Goal: Transaction & Acquisition: Purchase product/service

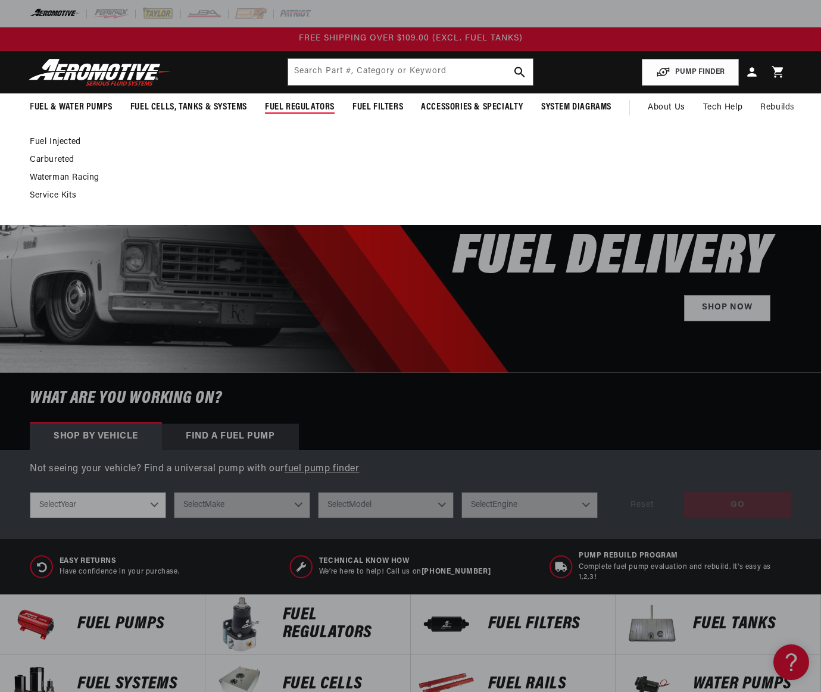
click at [70, 141] on link "Fuel Injected" at bounding box center [405, 142] width 750 height 11
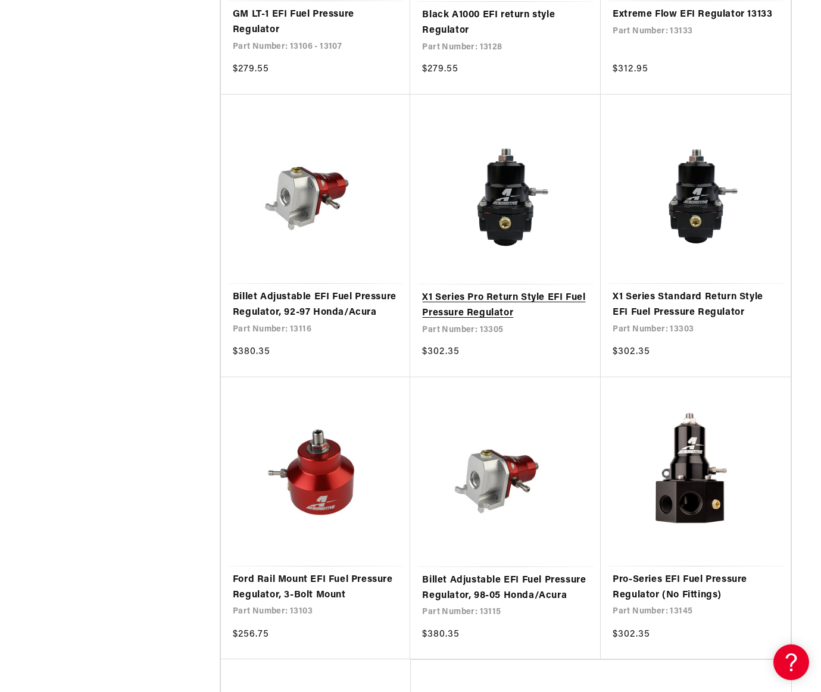
scroll to position [2024, 0]
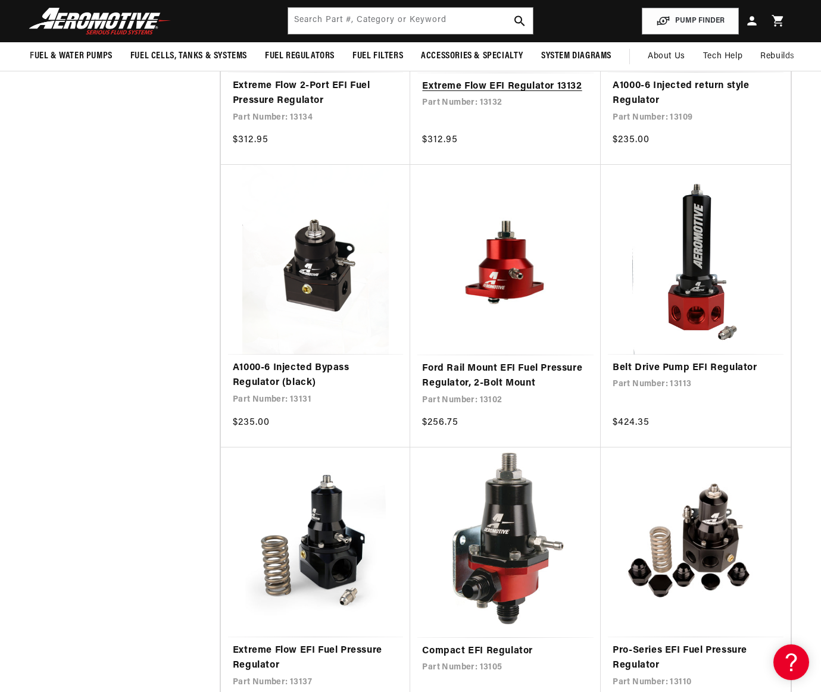
scroll to position [774, 0]
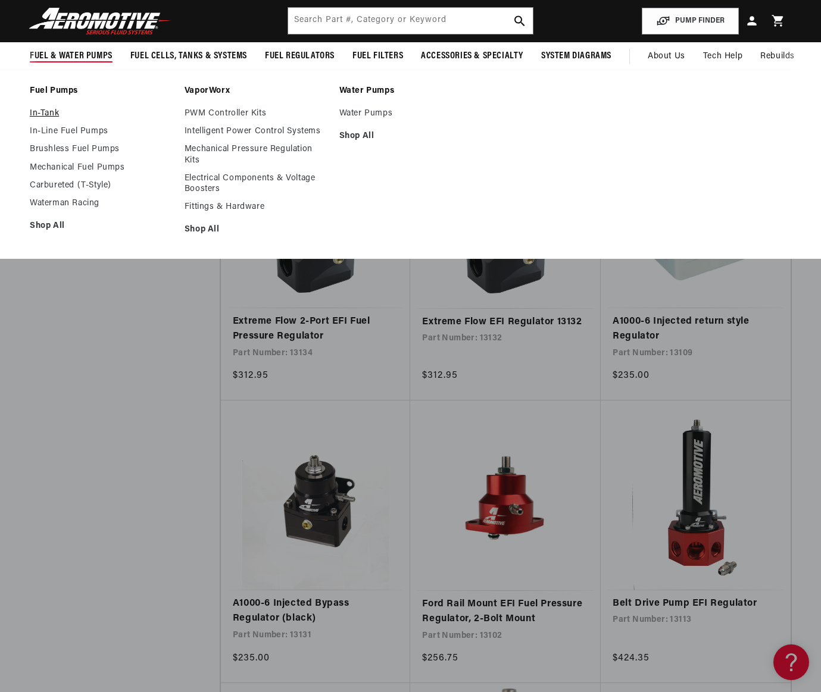
click at [45, 112] on link "In-Tank" at bounding box center [101, 113] width 143 height 11
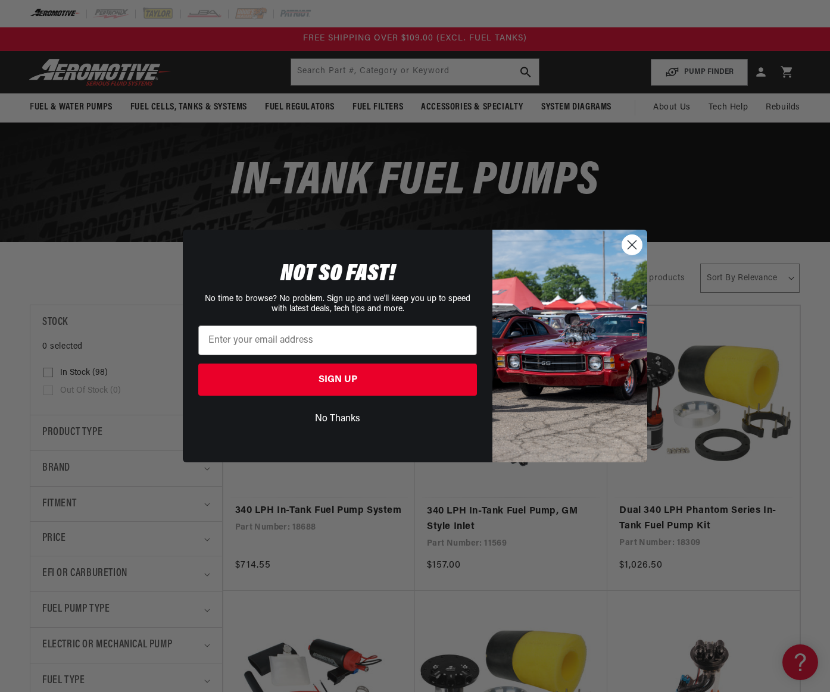
click at [632, 241] on circle "Close dialog" at bounding box center [632, 245] width 20 height 20
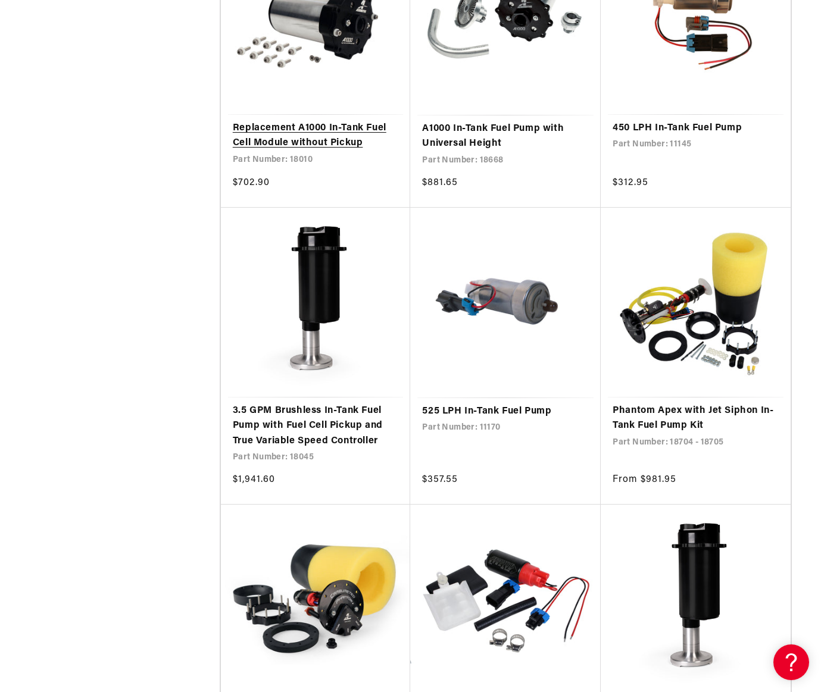
scroll to position [1846, 0]
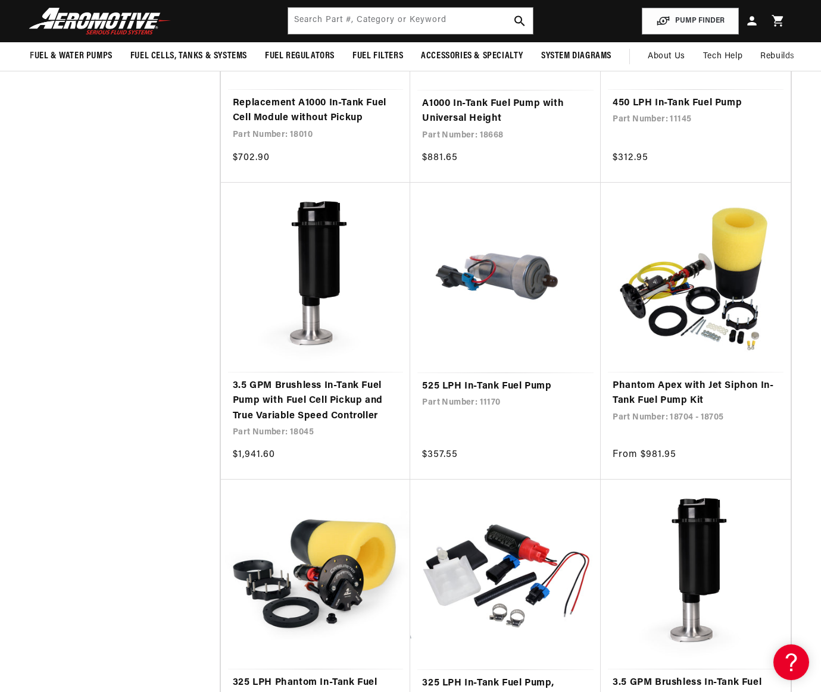
scroll to position [1846, 0]
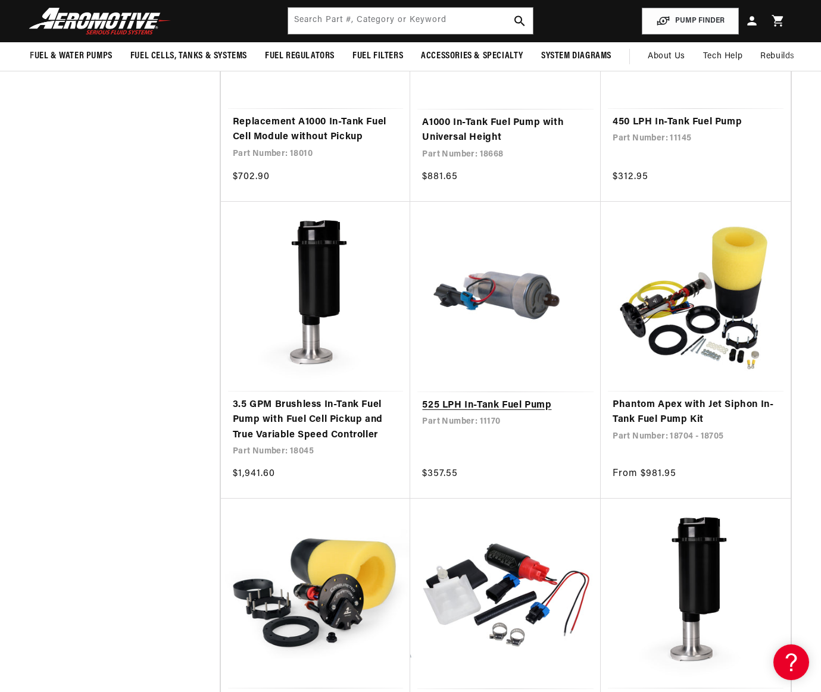
click at [442, 412] on link "525 LPH In-Tank Fuel Pump" at bounding box center [505, 405] width 167 height 15
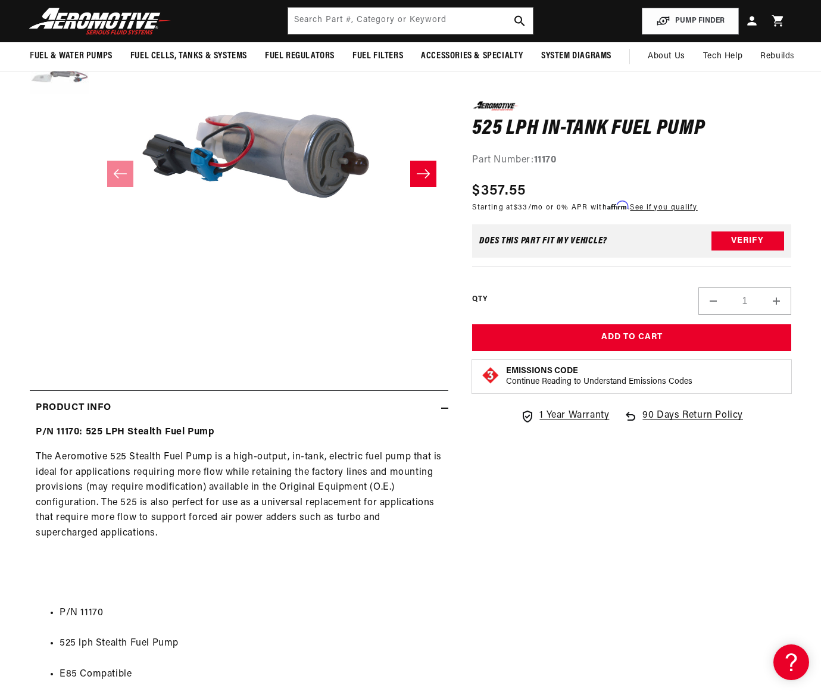
scroll to position [167, 0]
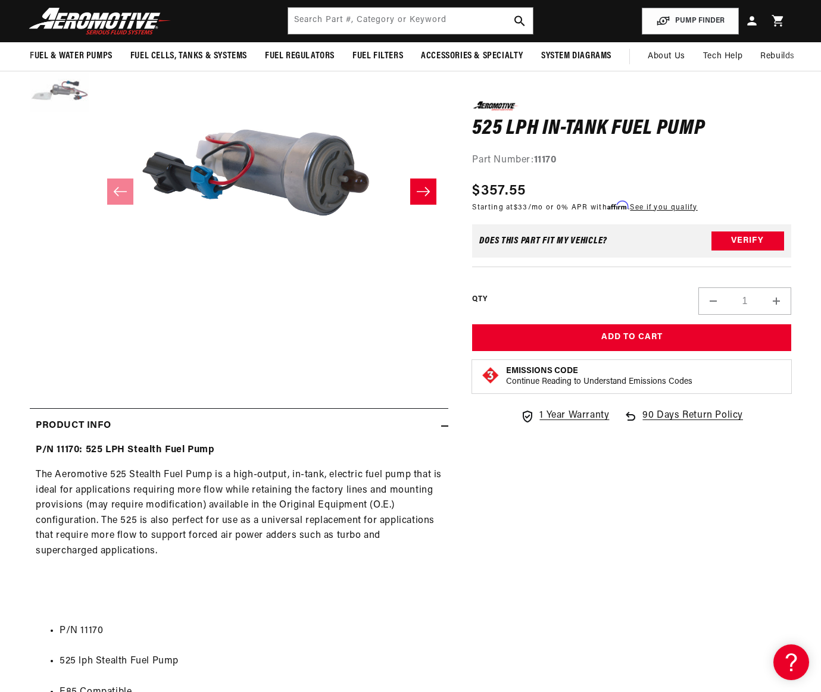
click at [423, 197] on icon "Slide right" at bounding box center [423, 192] width 14 height 12
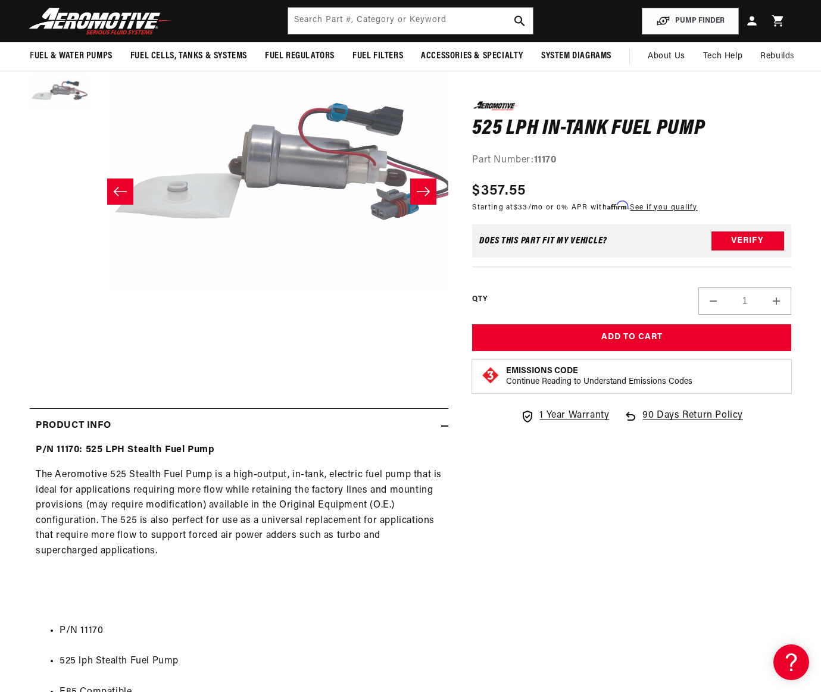
scroll to position [1, 353]
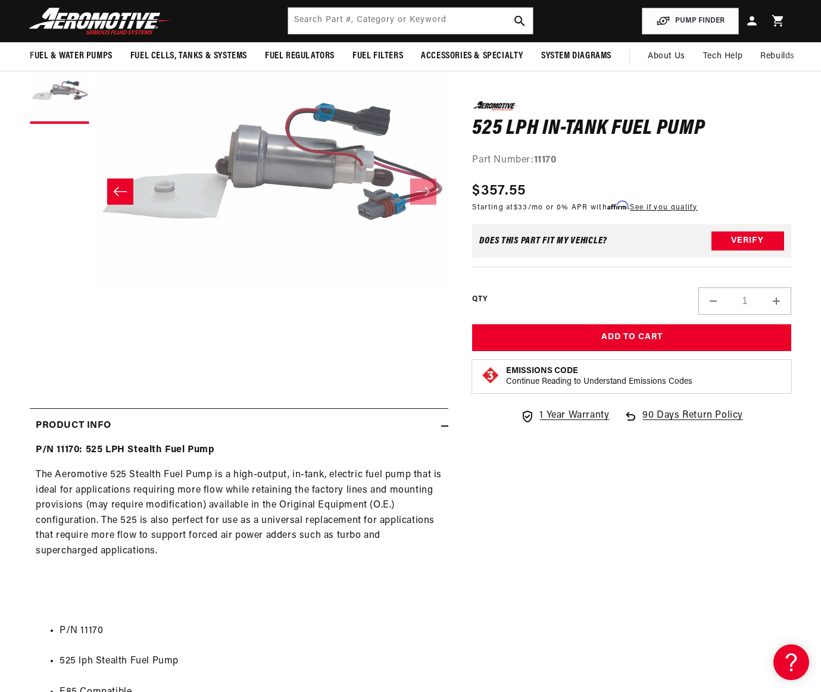
click at [122, 193] on icon "Slide left" at bounding box center [120, 192] width 14 height 12
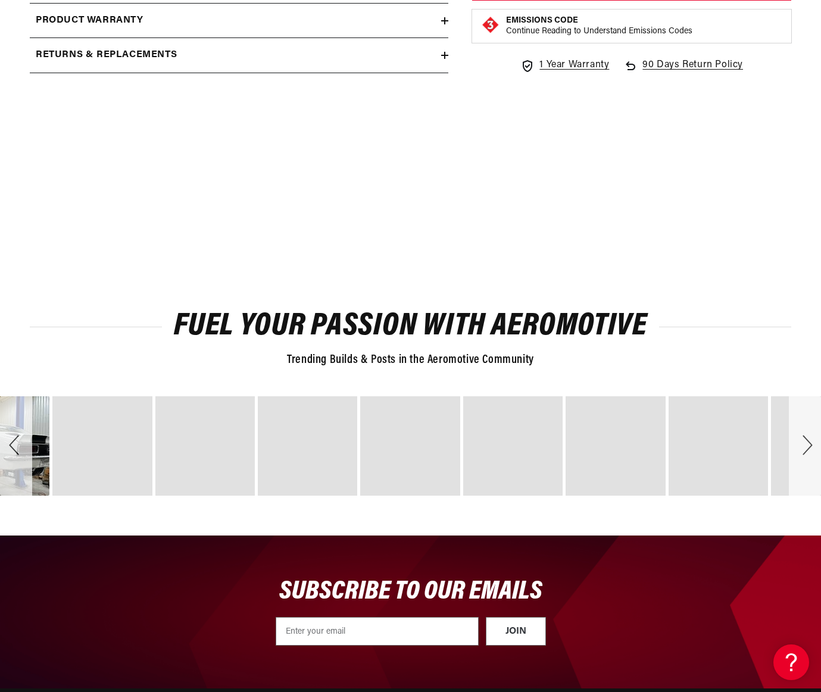
scroll to position [1655, 0]
